Goal: Task Accomplishment & Management: Manage account settings

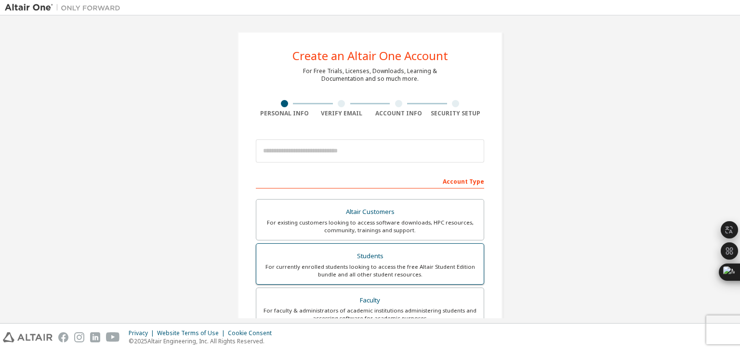
click at [365, 267] on div "For currently enrolled students looking to access the free Altair Student Editi…" at bounding box center [370, 270] width 216 height 15
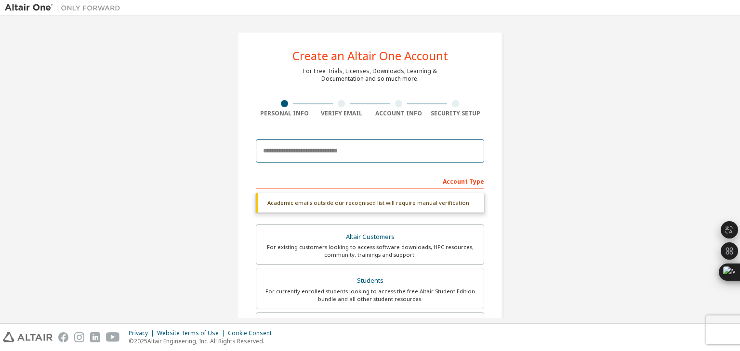
click at [319, 153] on input "email" at bounding box center [370, 151] width 228 height 23
type input "**********"
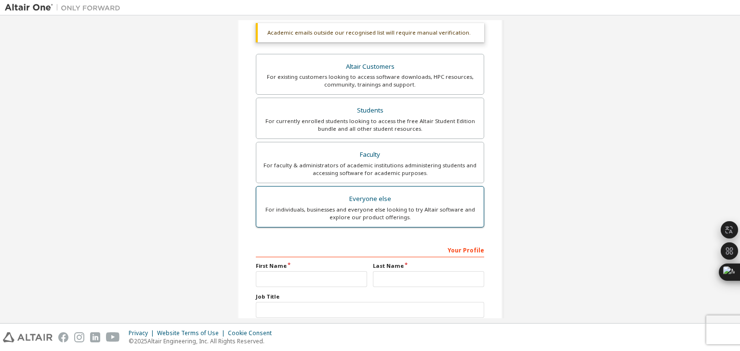
scroll to position [234, 0]
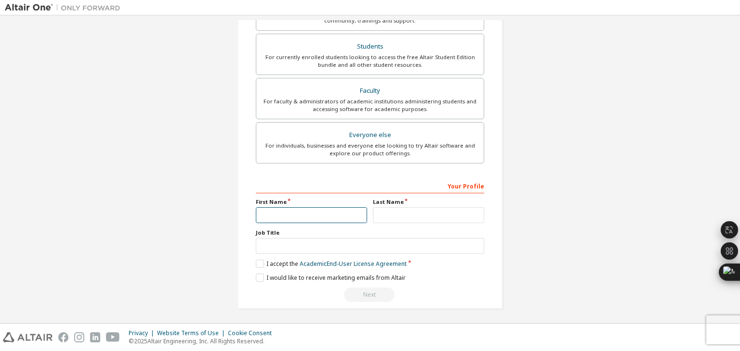
click at [288, 212] on input "text" at bounding box center [311, 216] width 111 height 16
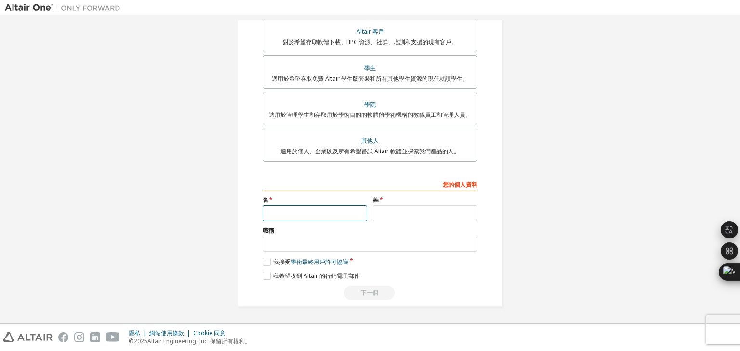
scroll to position [183, 0]
click at [333, 245] on input "text" at bounding box center [369, 245] width 215 height 16
click at [273, 260] on font "我接受" at bounding box center [281, 262] width 17 height 8
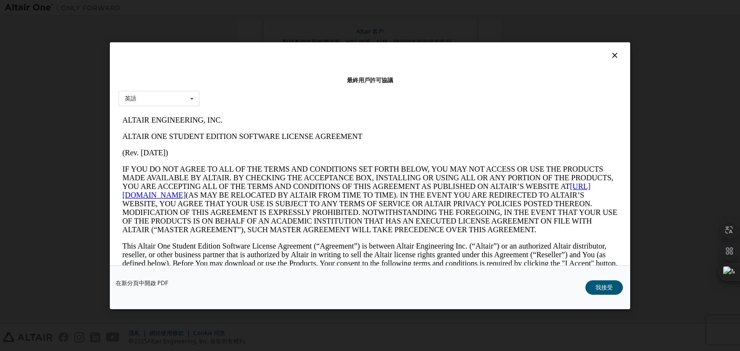
scroll to position [0, 0]
click at [593, 286] on button "我接受" at bounding box center [604, 288] width 38 height 14
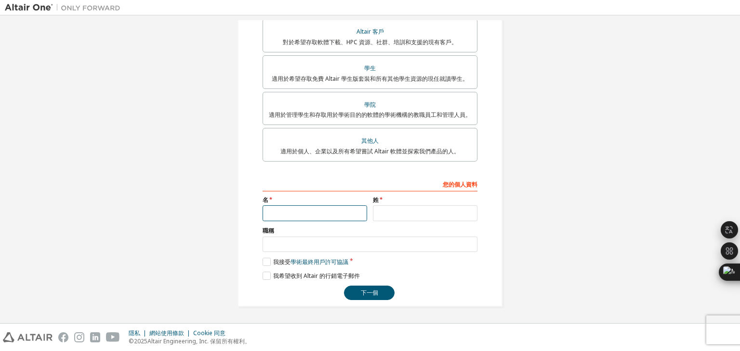
click at [299, 213] on input "text" at bounding box center [314, 214] width 104 height 16
paste input "*******"
type input "*******"
click at [404, 219] on input "text" at bounding box center [425, 214] width 104 height 16
type input "*****"
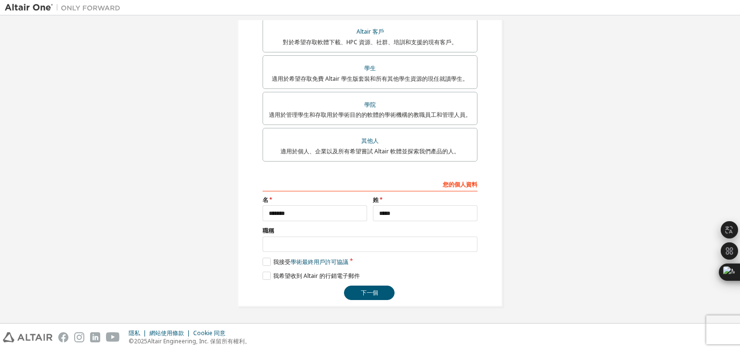
click at [360, 302] on div "**********" at bounding box center [369, 78] width 265 height 458
click at [363, 297] on font "下一個" at bounding box center [369, 293] width 17 height 8
click at [361, 294] on font "下一個" at bounding box center [369, 293] width 17 height 8
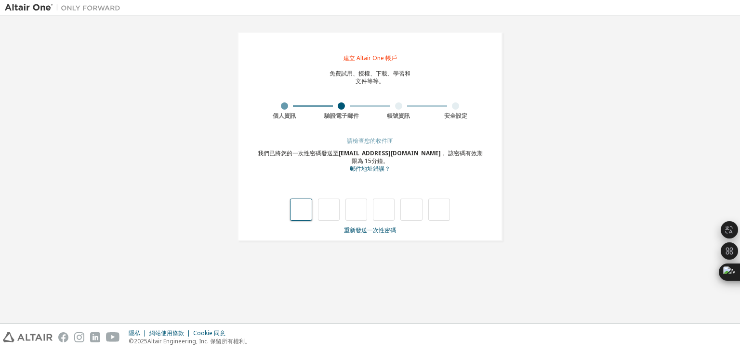
type input "*"
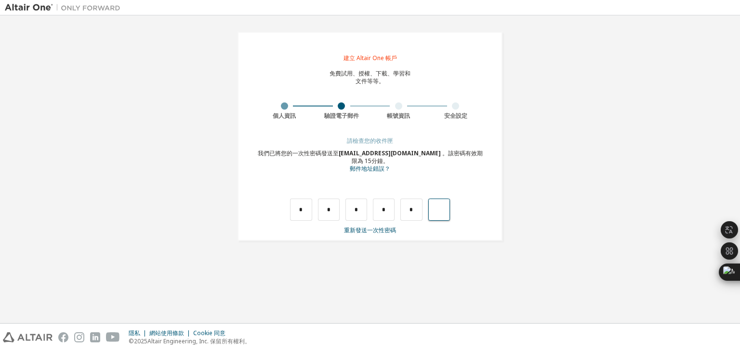
type input "*"
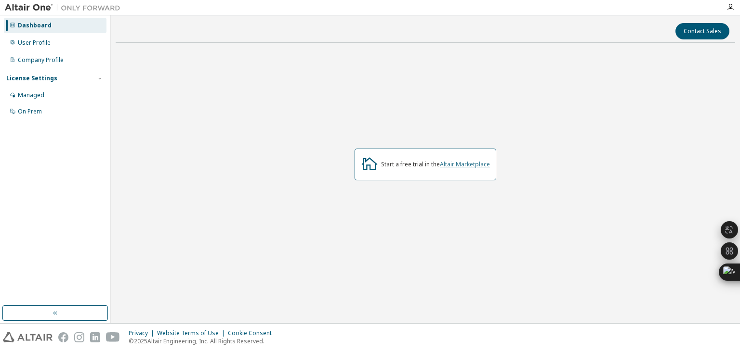
click at [470, 168] on link "Altair Marketplace" at bounding box center [465, 164] width 50 height 8
click at [729, 5] on icon "button" at bounding box center [730, 7] width 8 height 8
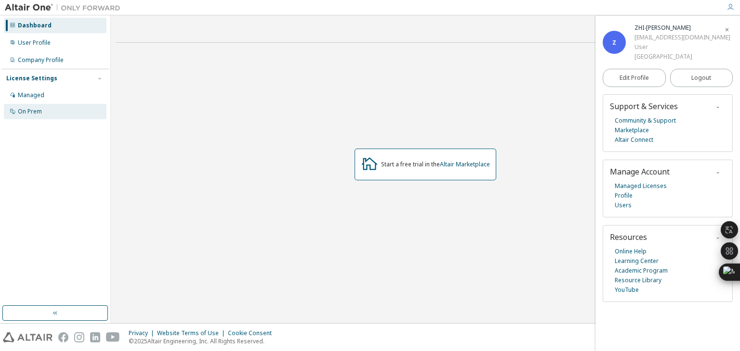
click at [23, 116] on div "On Prem" at bounding box center [55, 111] width 103 height 15
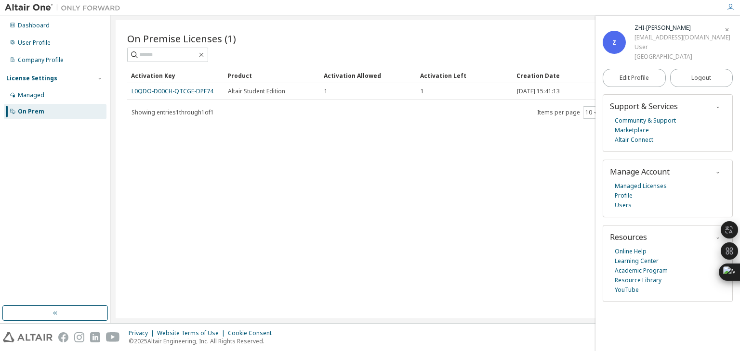
click at [405, 279] on div "On Premise Licenses (1) Clear Load Save Save As Field Operator Value Select fil…" at bounding box center [425, 169] width 619 height 299
click at [734, 29] on button "button" at bounding box center [726, 29] width 15 height 15
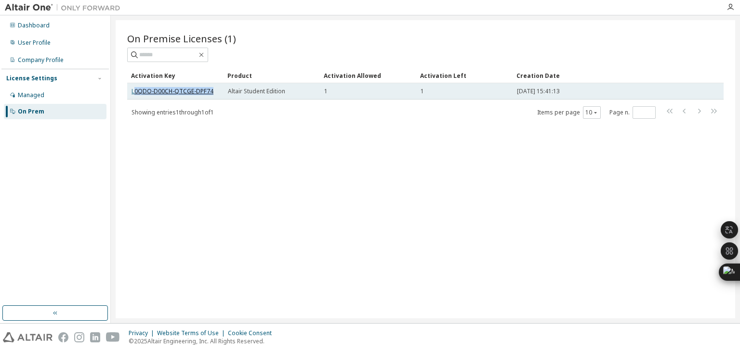
drag, startPoint x: 211, startPoint y: 91, endPoint x: 133, endPoint y: 90, distance: 78.0
click at [133, 89] on div "L0QDO-D00CH-QTCGE-DPF74" at bounding box center [175, 92] width 88 height 8
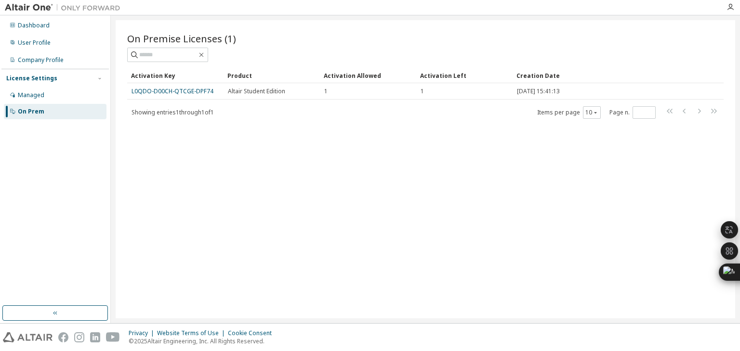
drag, startPoint x: 277, startPoint y: 122, endPoint x: 272, endPoint y: 118, distance: 6.8
click at [274, 120] on div "On Premise Licenses (1) Clear Load Save Save As Field Operator Value Select fil…" at bounding box center [425, 169] width 619 height 299
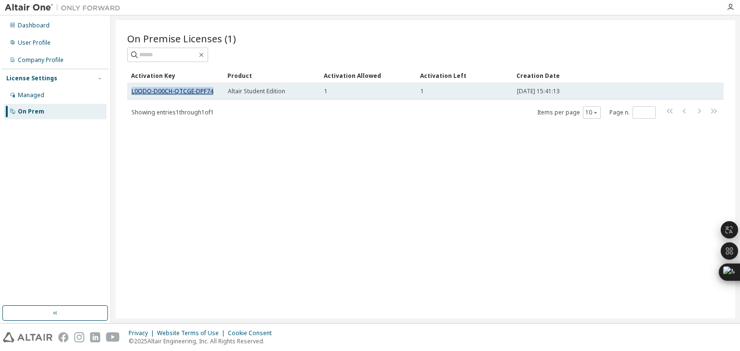
drag, startPoint x: 211, startPoint y: 91, endPoint x: 133, endPoint y: 92, distance: 78.5
click at [131, 91] on div "L0QDO-D00CH-QTCGE-DPF74" at bounding box center [175, 92] width 88 height 8
copy link "L0QDO-D00CH-QTCGE-DPF74"
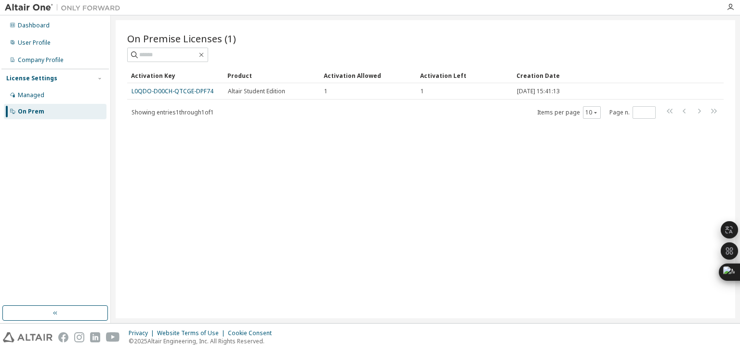
click at [410, 182] on div "On Premise Licenses (1) Clear Load Save Save As Field Operator Value Select fil…" at bounding box center [425, 169] width 619 height 299
